Goal: Task Accomplishment & Management: Manage account settings

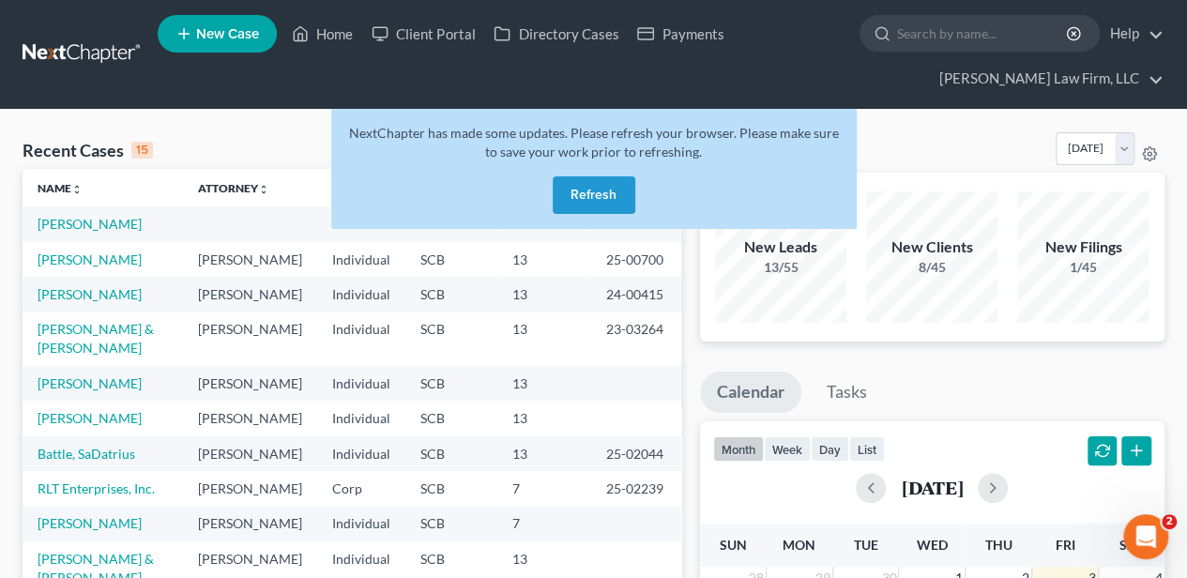
click at [571, 193] on button "Refresh" at bounding box center [594, 195] width 83 height 38
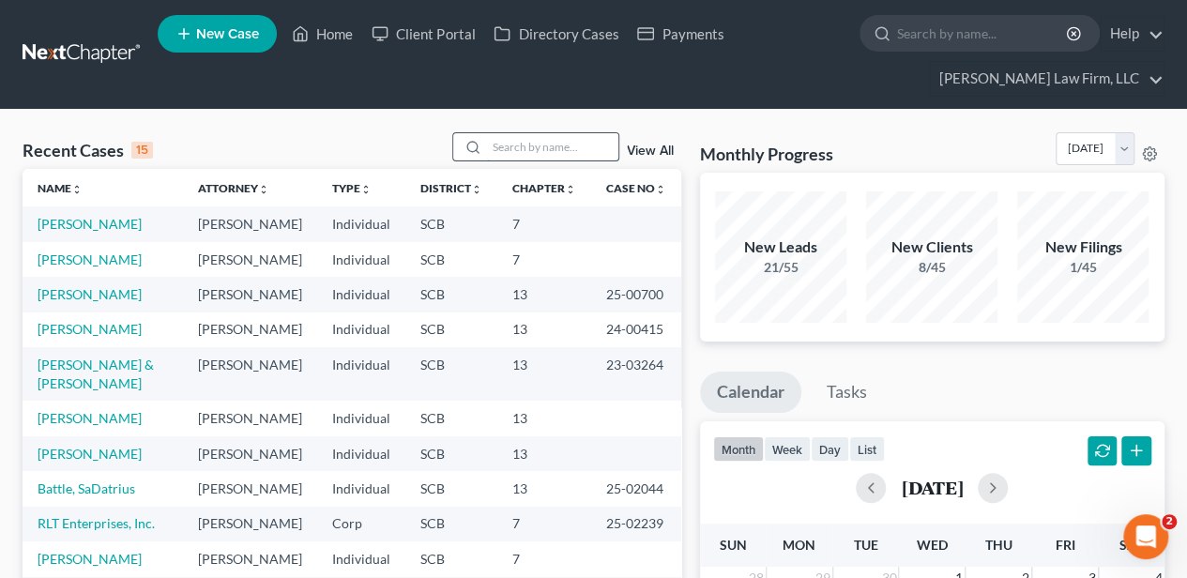
click at [509, 148] on input "search" at bounding box center [552, 146] width 131 height 27
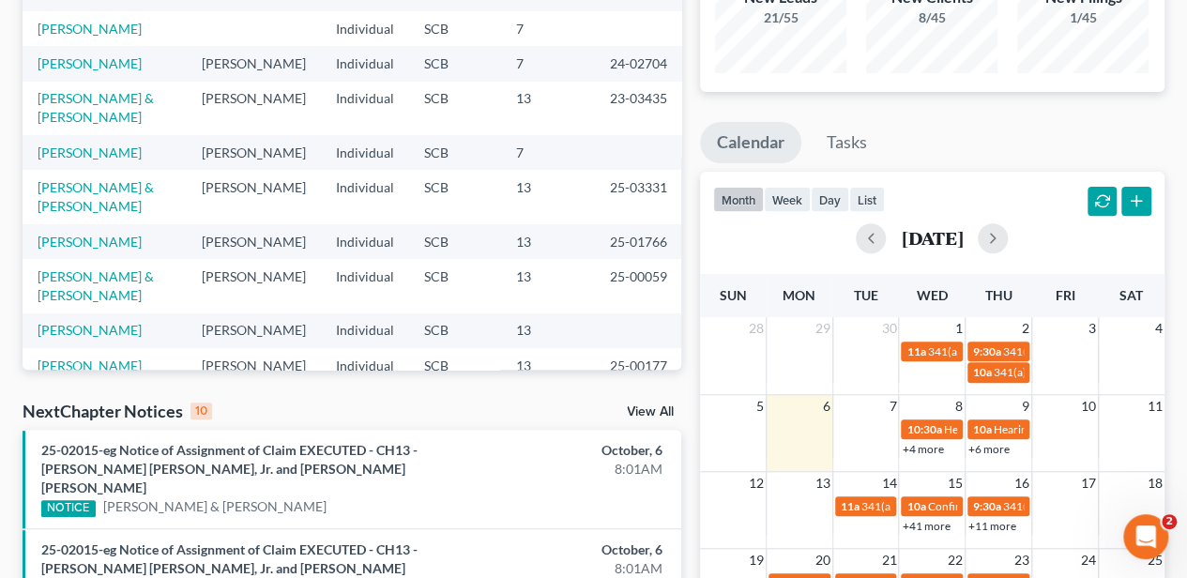
scroll to position [125, 0]
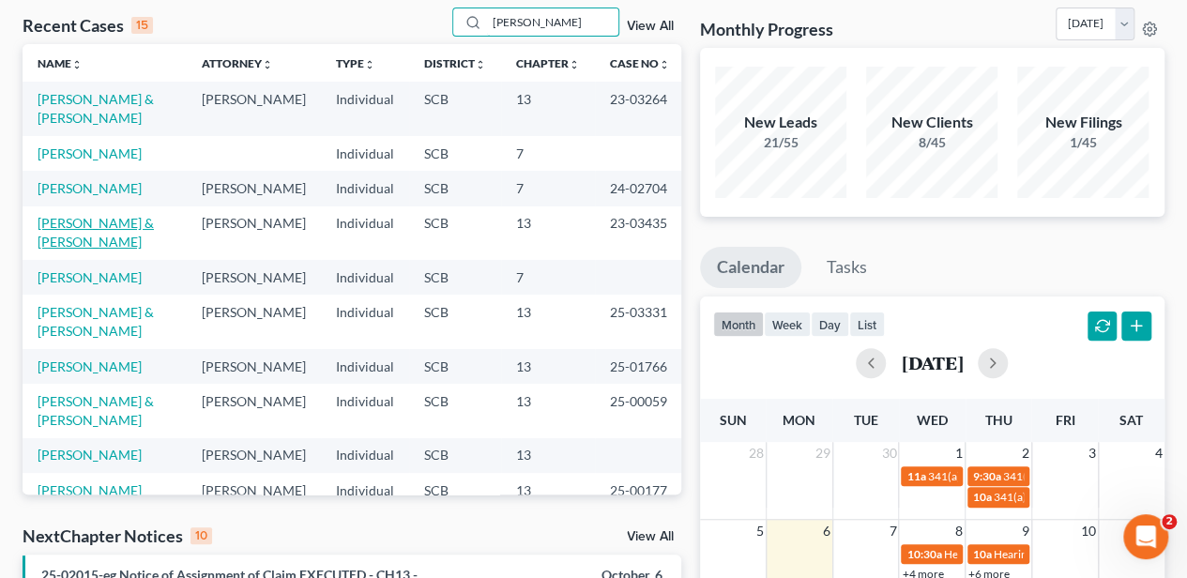
type input "smith"
click at [126, 240] on link "Smith, Bruce & Diana" at bounding box center [96, 232] width 116 height 35
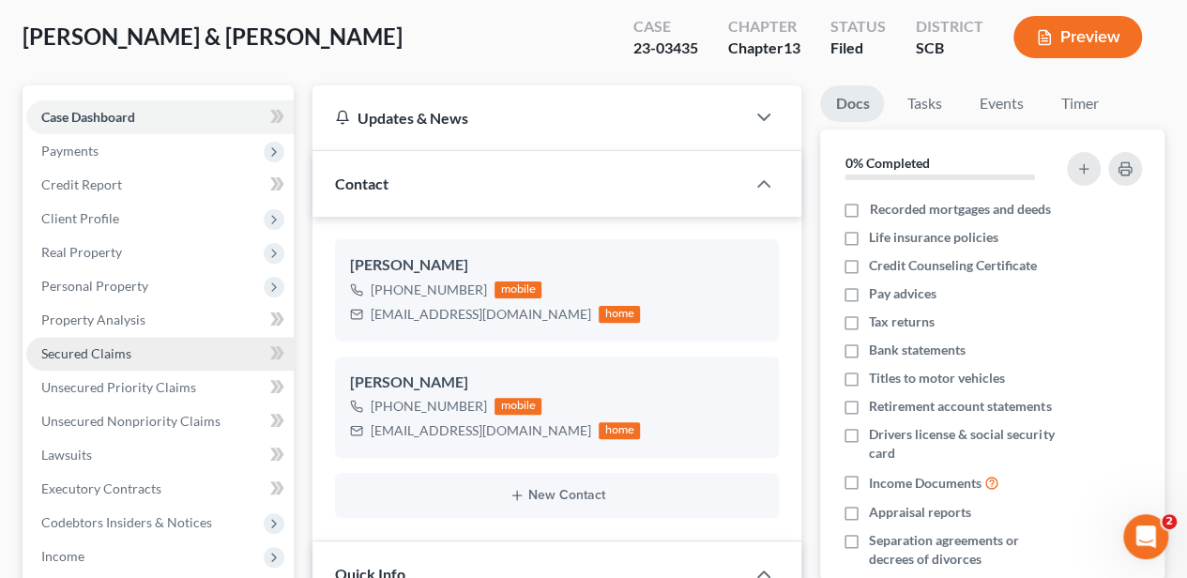
select select "2"
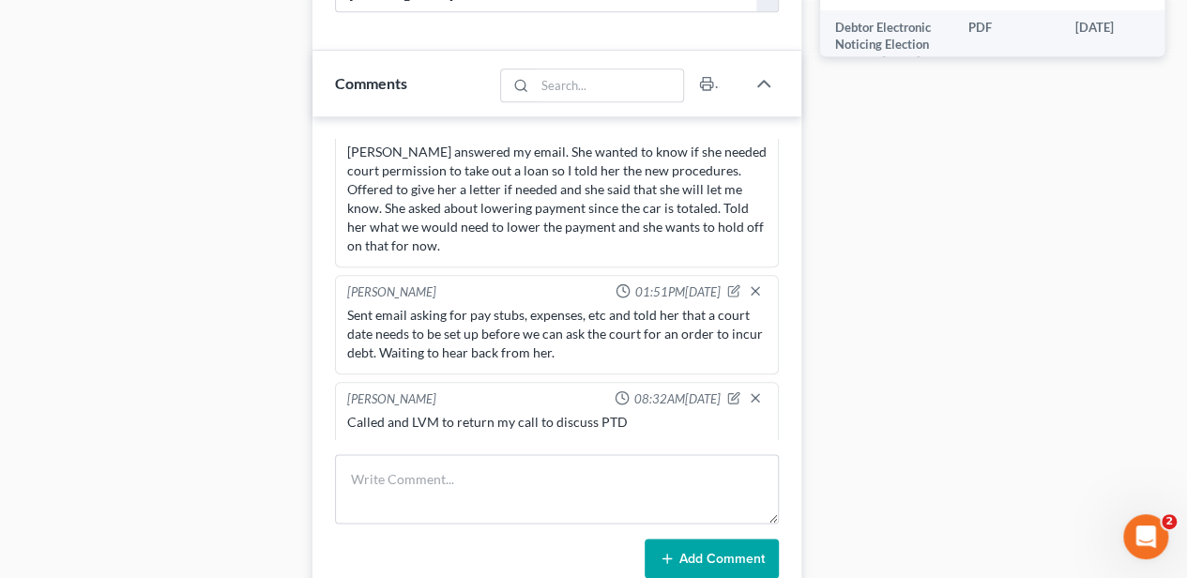
scroll to position [1314, 0]
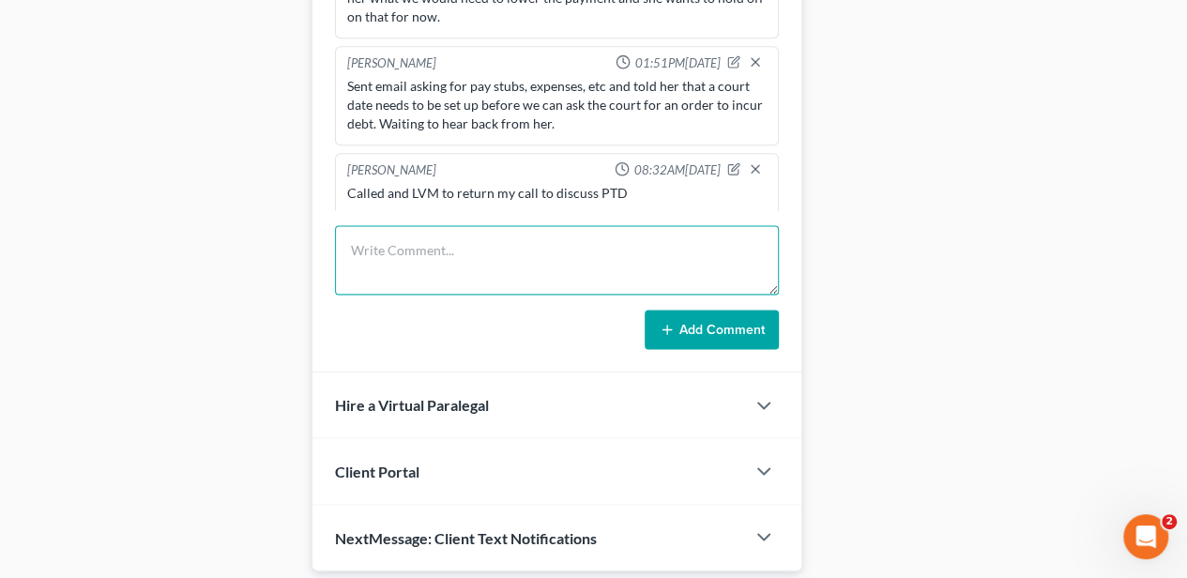
click at [409, 267] on textarea at bounding box center [557, 259] width 444 height 69
type textarea "Called and LVM asking them to return my call re PTD"
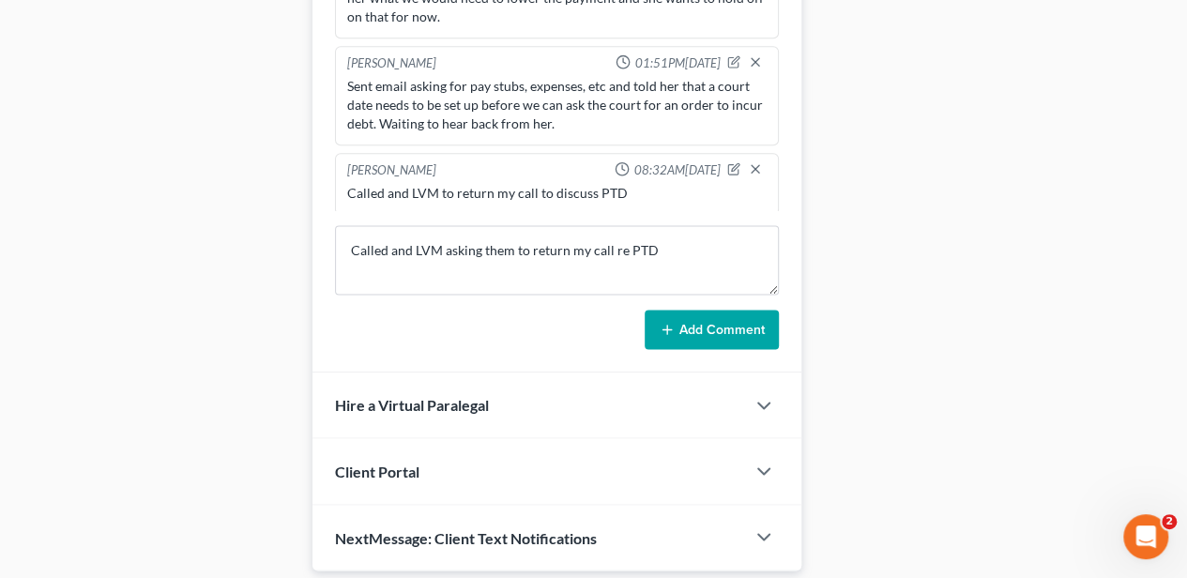
click at [696, 313] on button "Add Comment" at bounding box center [712, 329] width 134 height 39
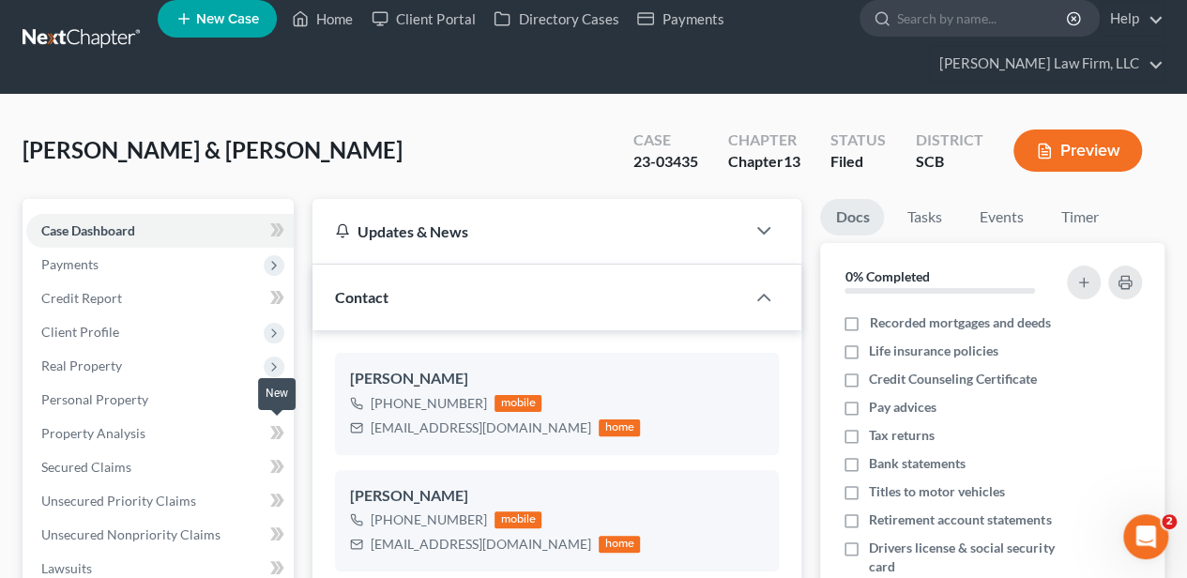
scroll to position [0, 0]
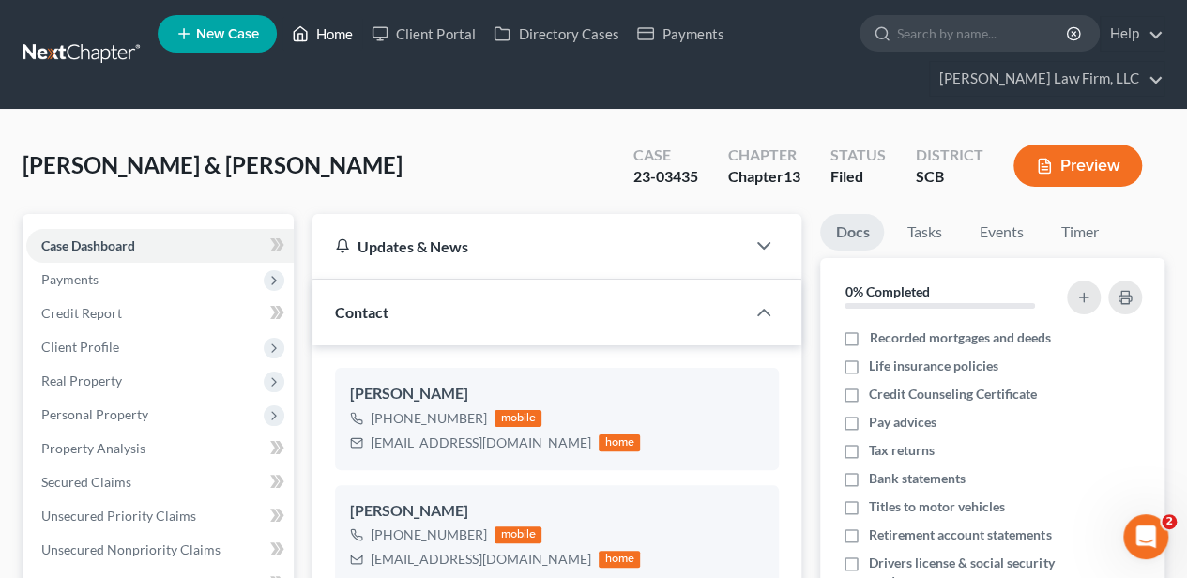
click at [321, 35] on link "Home" at bounding box center [323, 34] width 80 height 34
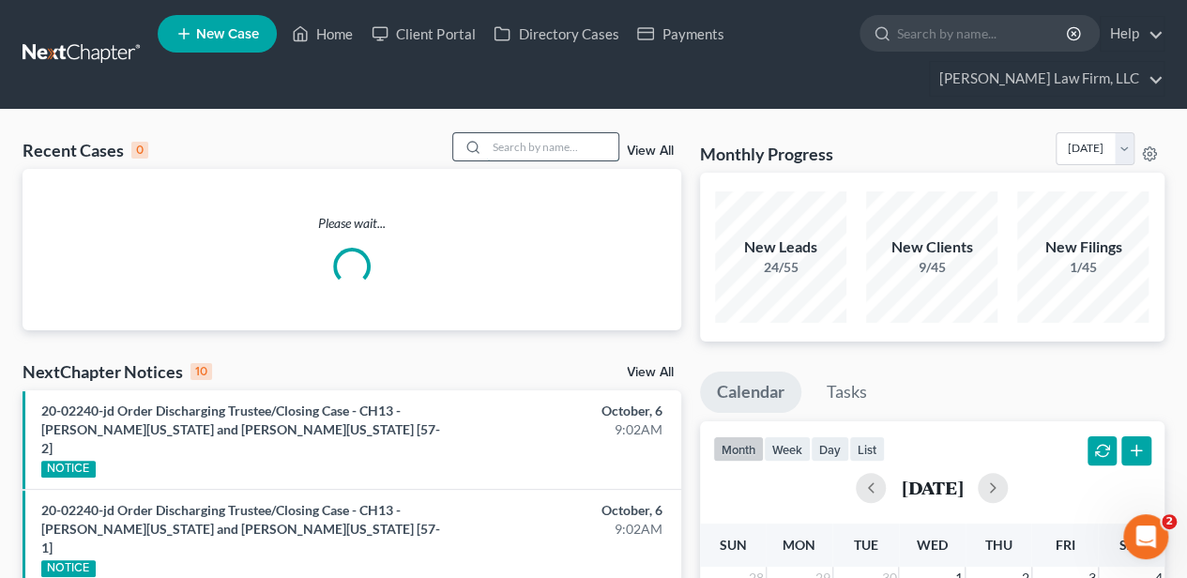
click at [519, 148] on input "search" at bounding box center [552, 146] width 131 height 27
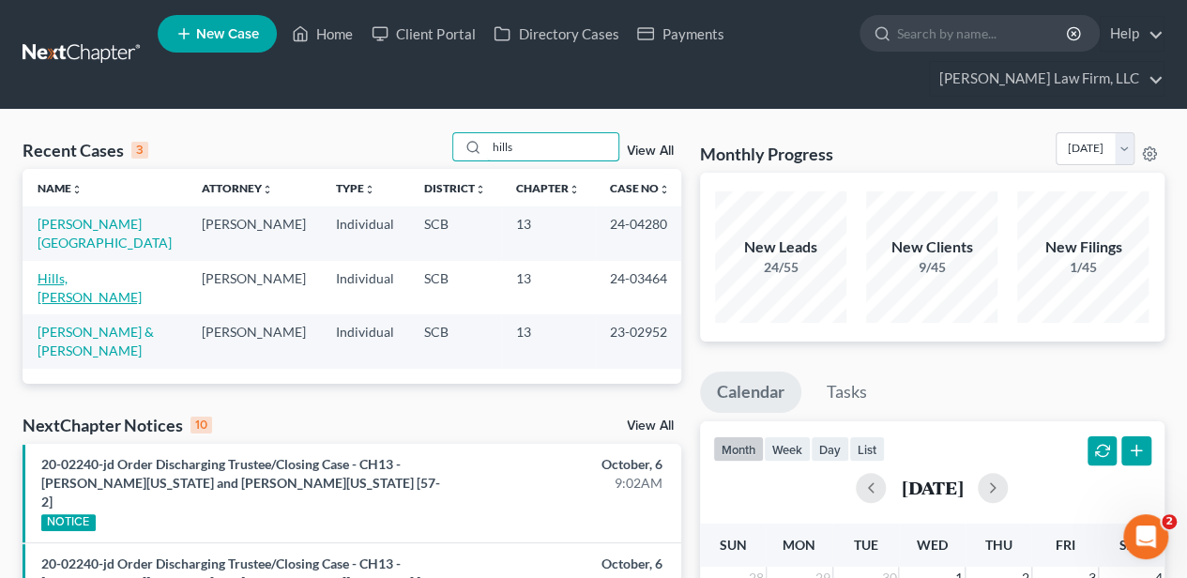
type input "hills"
click at [84, 273] on link "Hills, Sharmaine" at bounding box center [90, 287] width 104 height 35
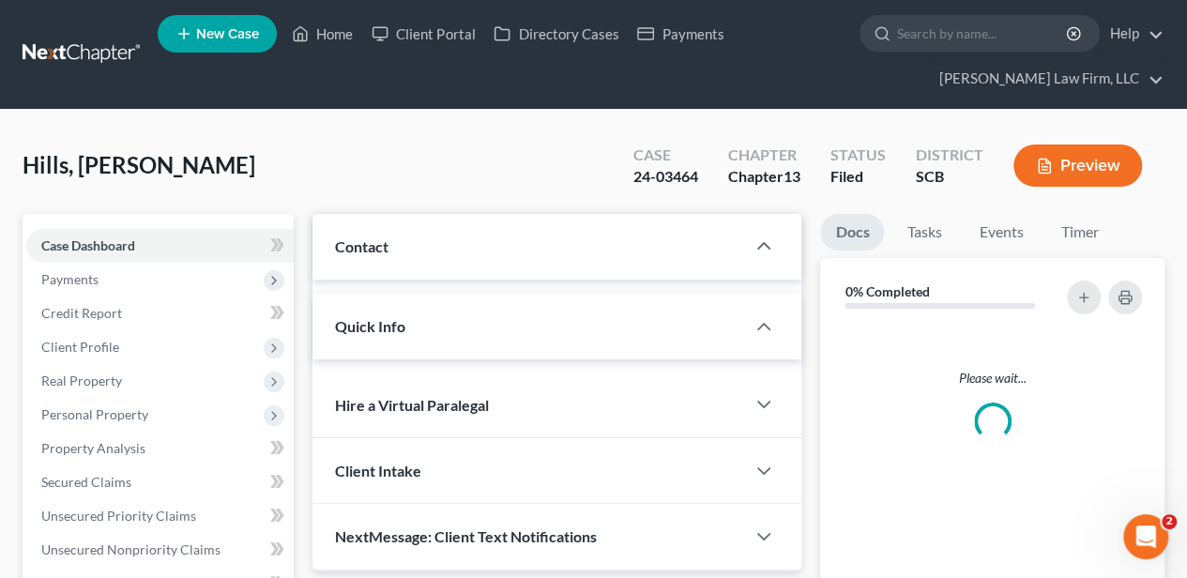
select select "2"
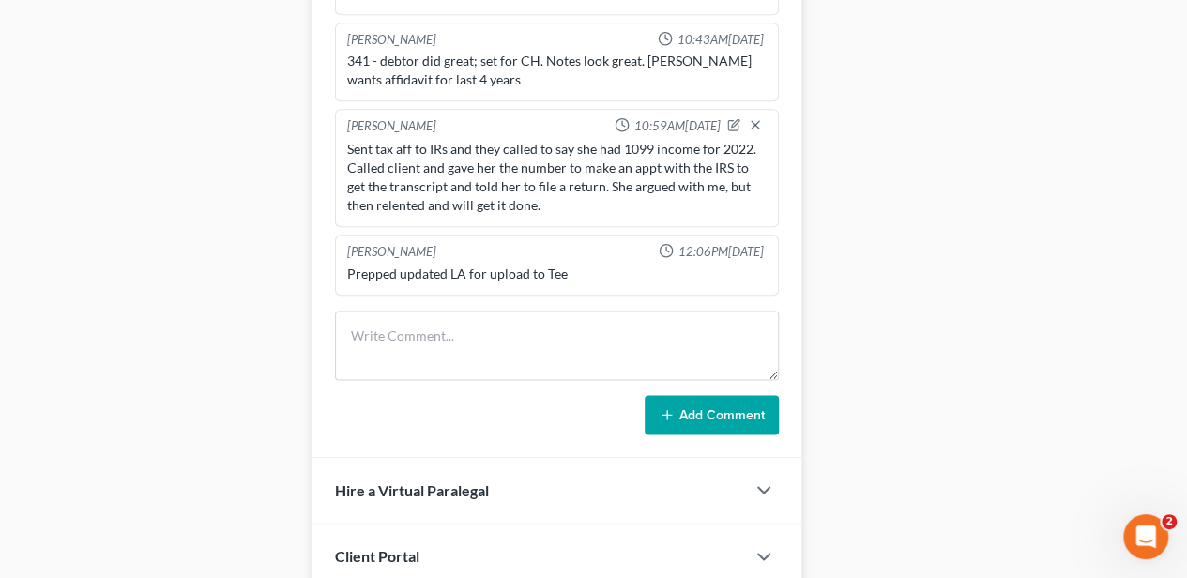
scroll to position [1188, 0]
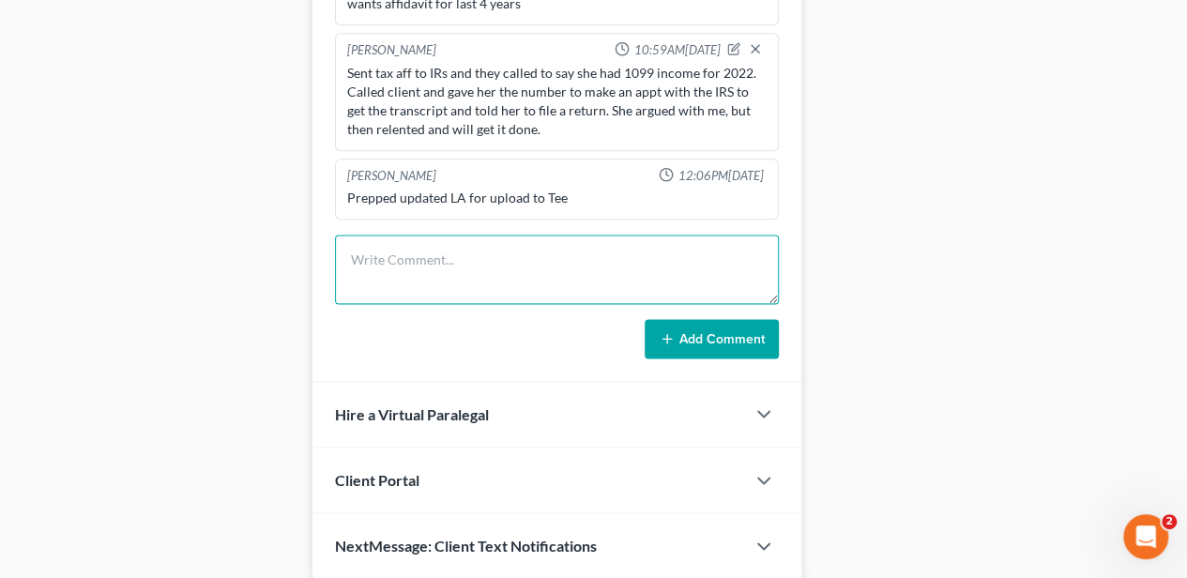
click at [385, 255] on textarea at bounding box center [557, 269] width 444 height 69
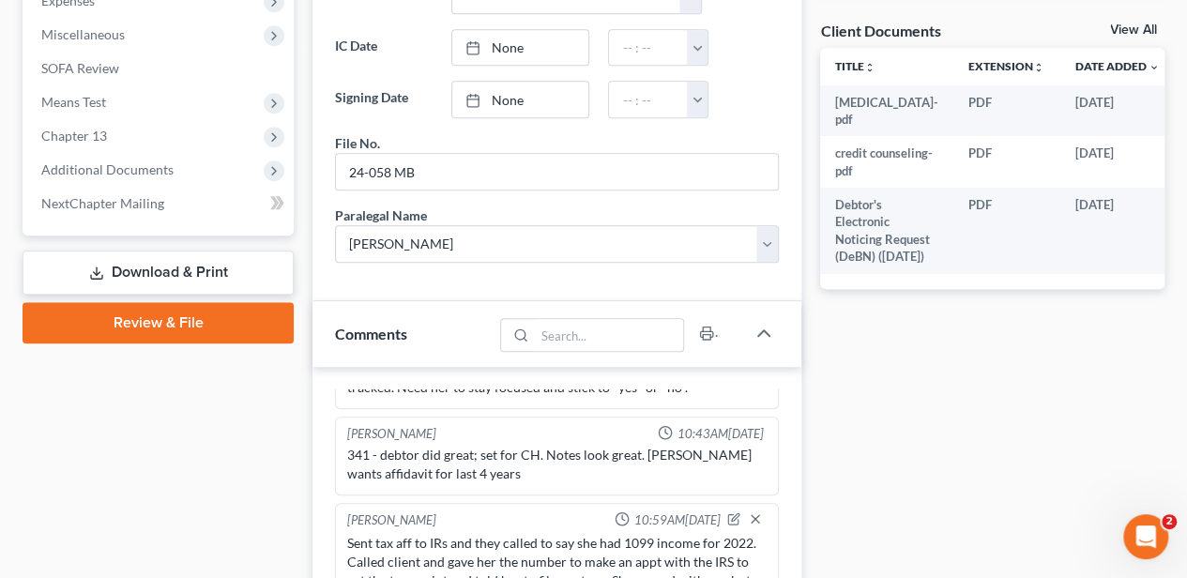
scroll to position [625, 0]
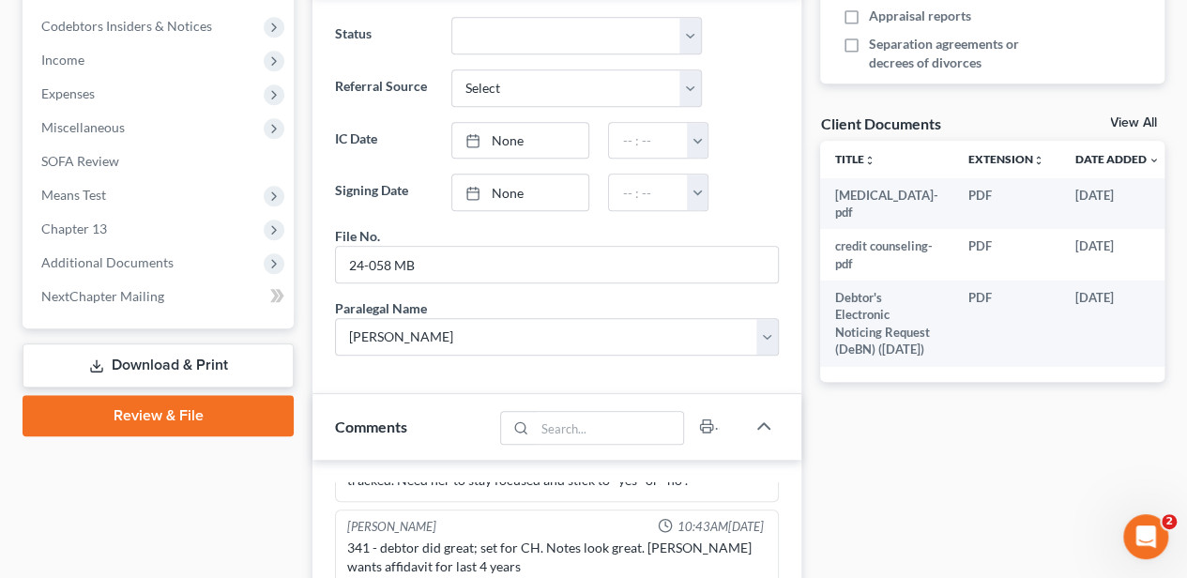
click at [269, 508] on div "Case Dashboard Payments Invoices Payments Payments Credit Report Client Profile" at bounding box center [158, 366] width 290 height 1554
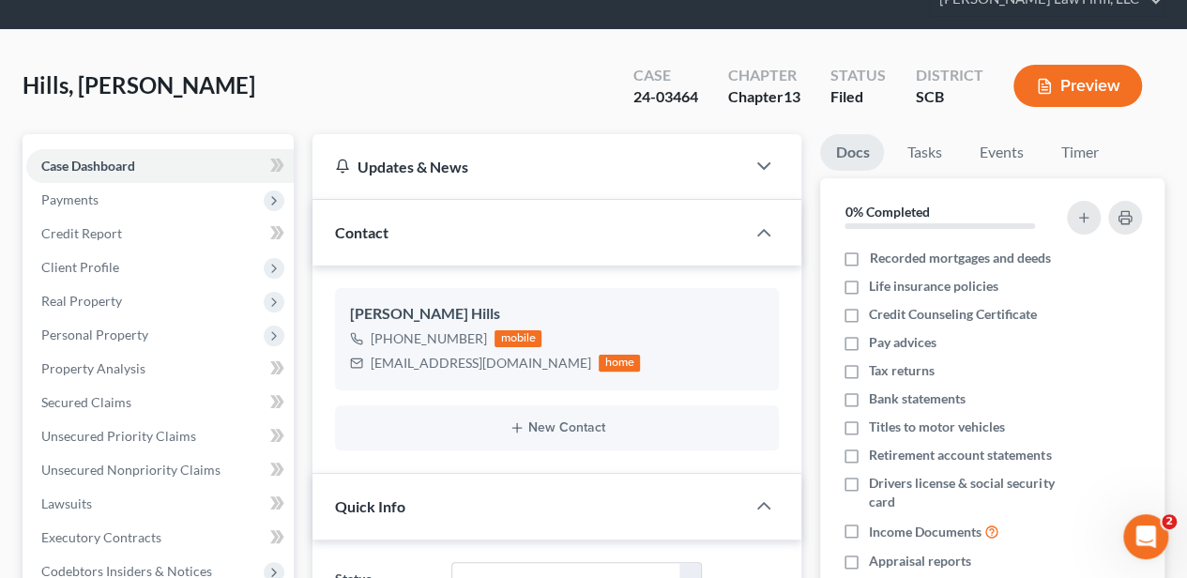
scroll to position [0, 0]
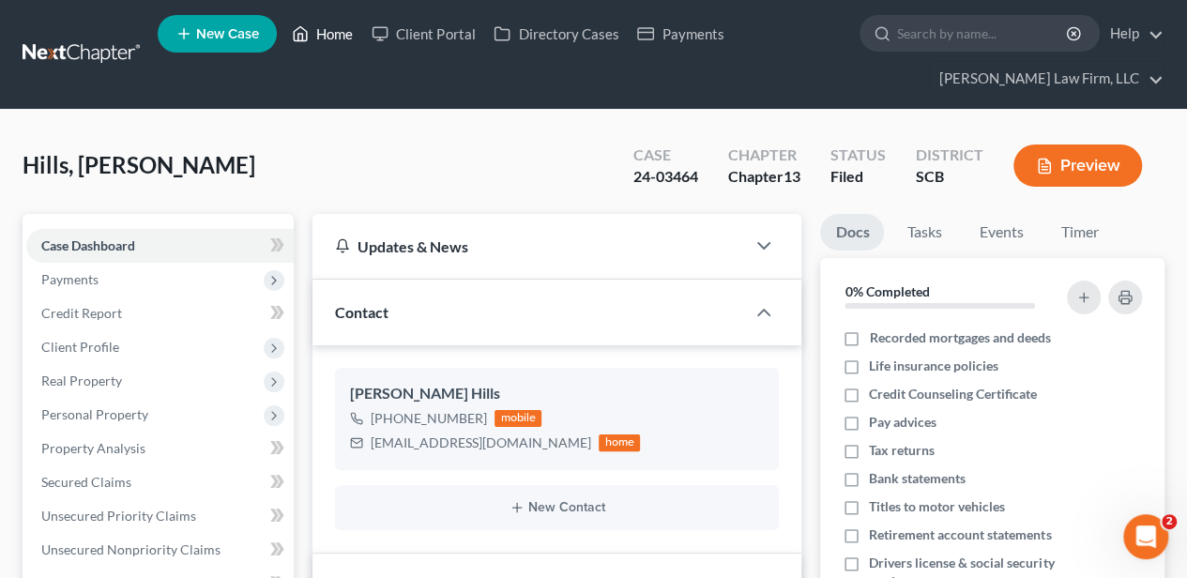
click at [342, 28] on link "Home" at bounding box center [323, 34] width 80 height 34
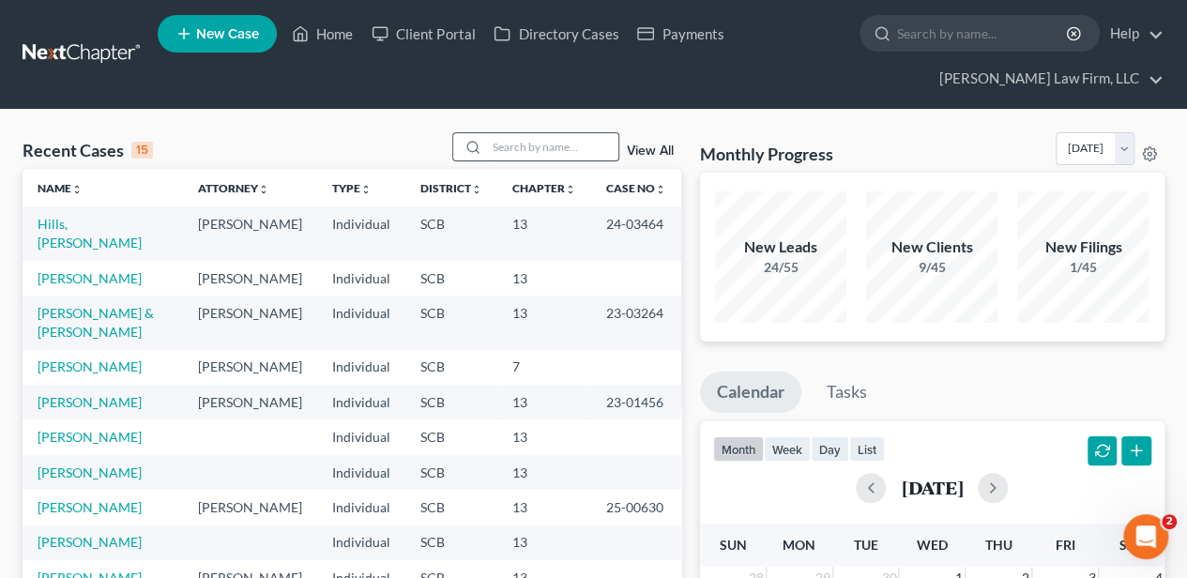
click at [516, 148] on input "search" at bounding box center [552, 146] width 131 height 27
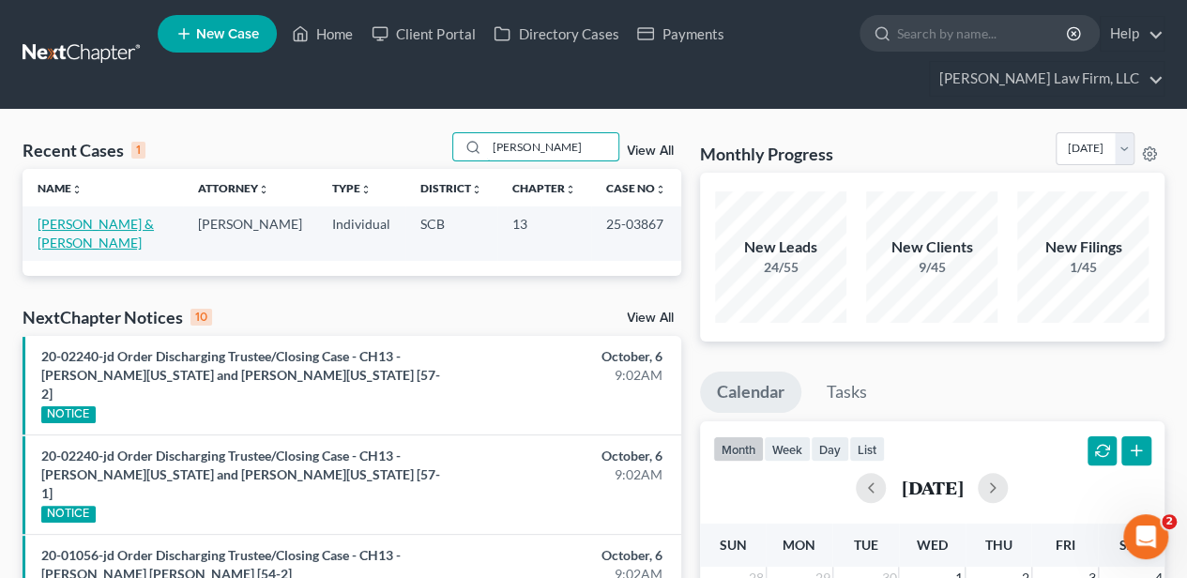
type input "murta"
click at [115, 223] on link "Murtaugh, Thomas & Gina" at bounding box center [96, 233] width 116 height 35
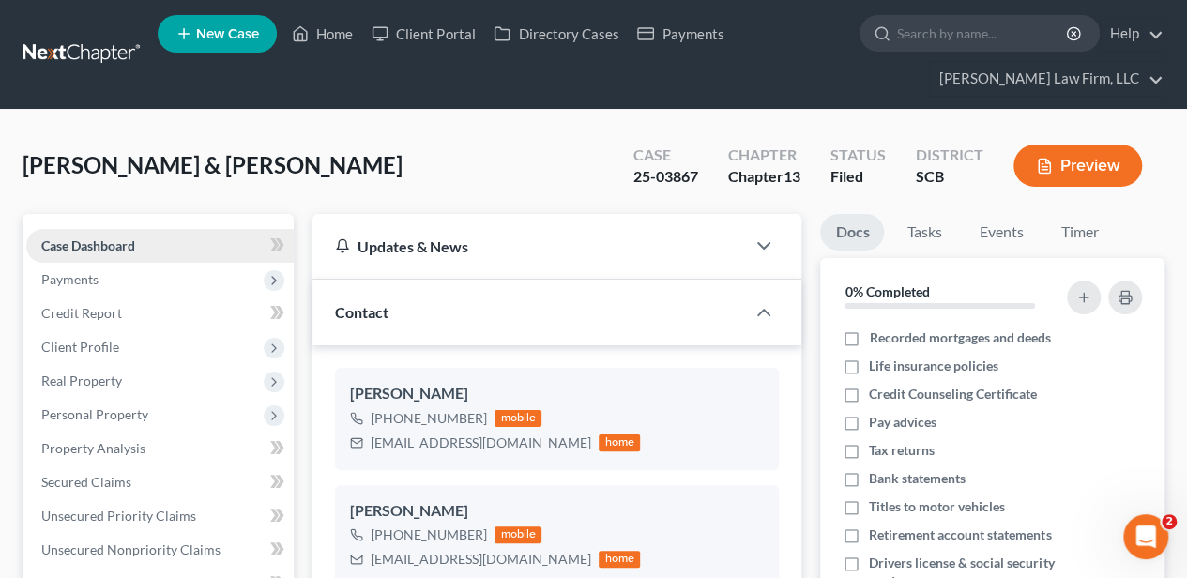
select select "2"
click at [332, 31] on link "Home" at bounding box center [323, 34] width 80 height 34
